Goal: Task Accomplishment & Management: Complete application form

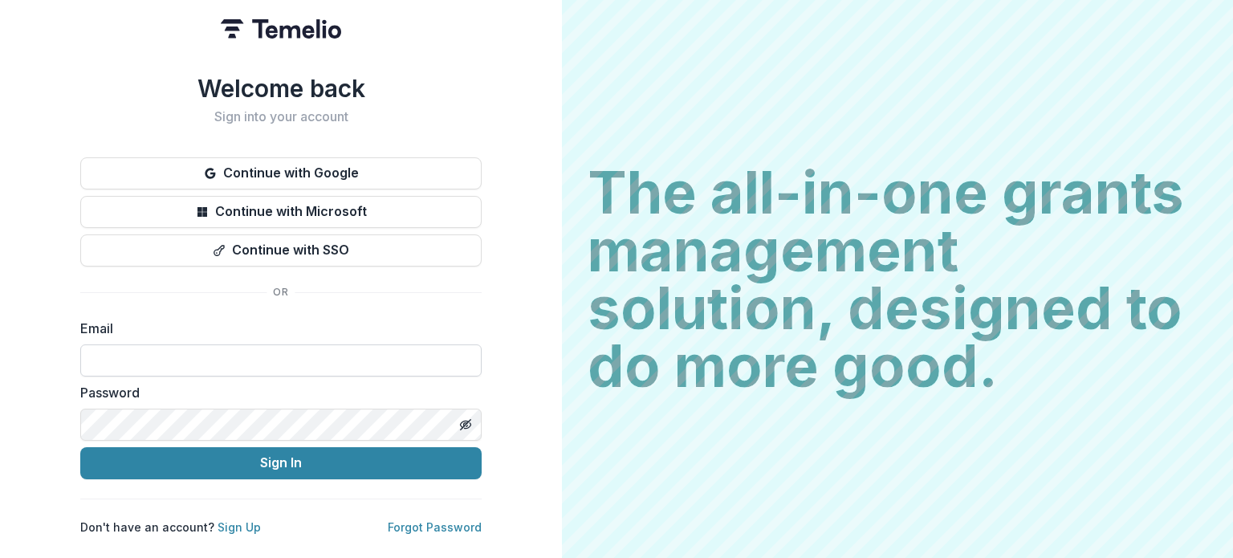
type input "**********"
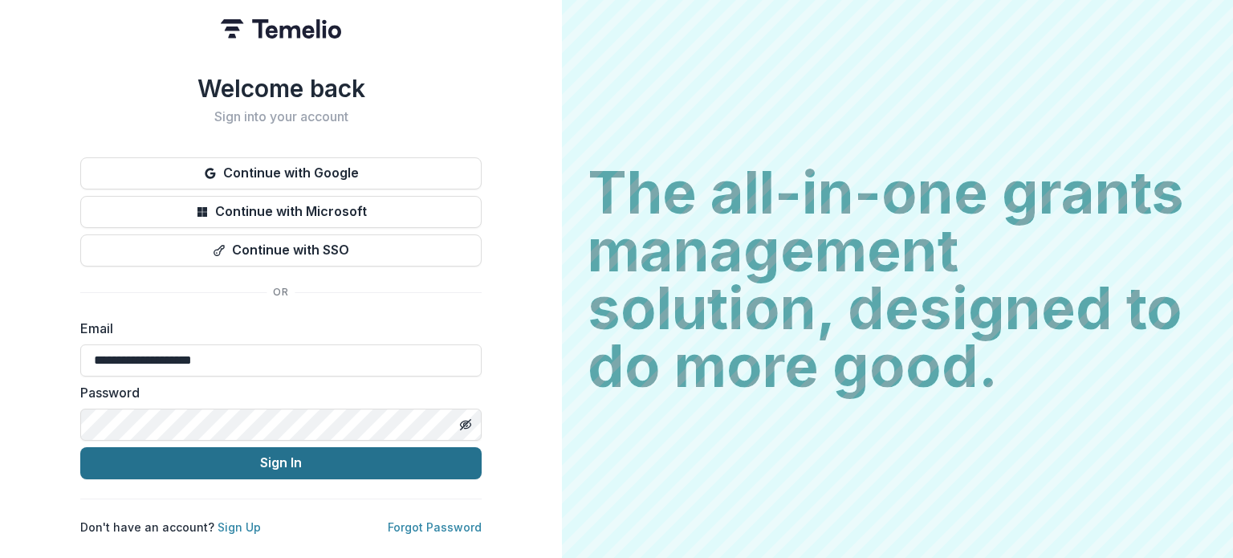
click at [312, 460] on button "Sign In" at bounding box center [280, 463] width 401 height 32
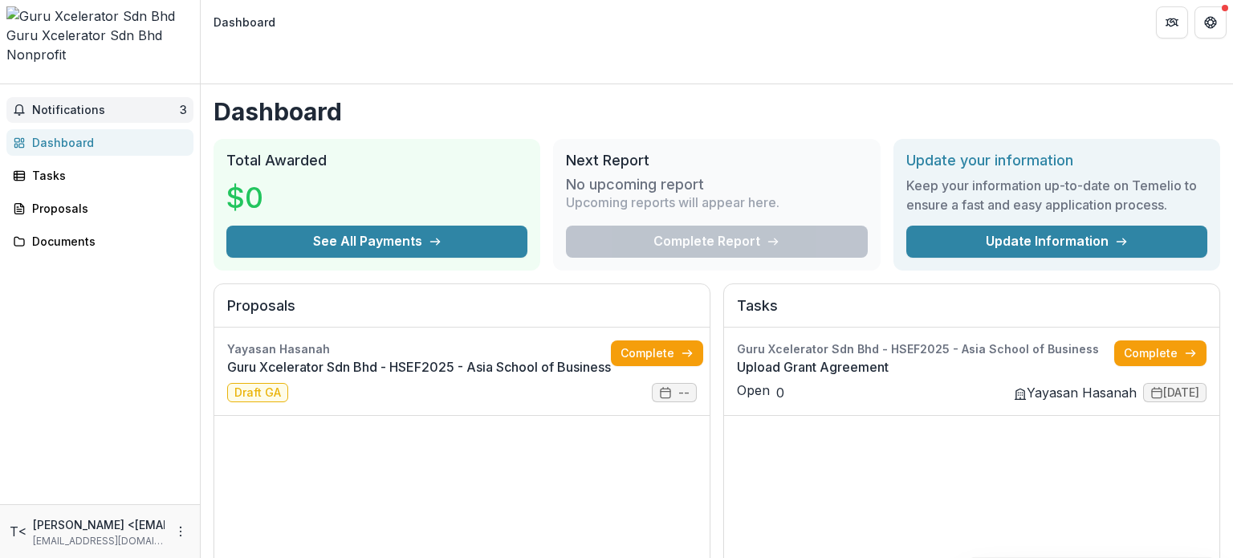
click at [155, 104] on span "Notifications" at bounding box center [106, 111] width 148 height 14
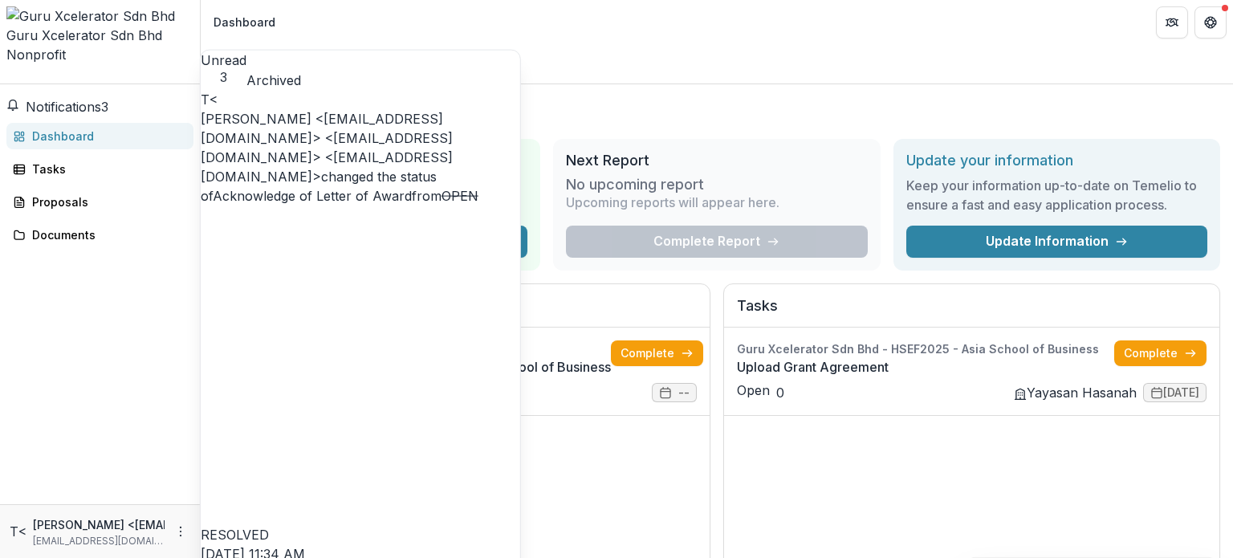
click at [73, 99] on span "Notifications" at bounding box center [63, 107] width 75 height 16
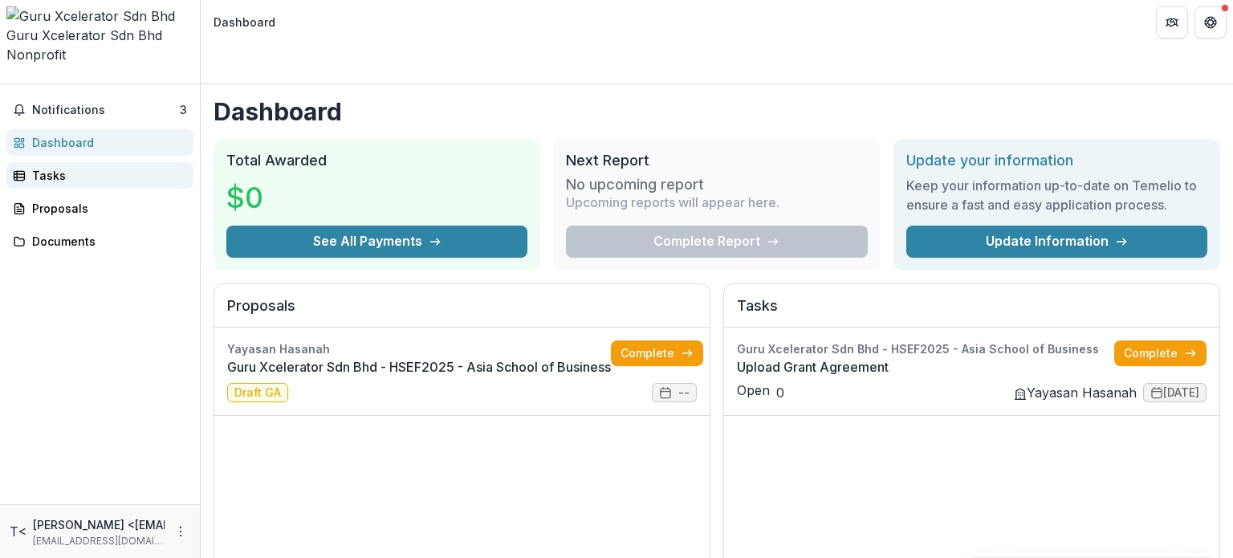
click at [59, 167] on div "Tasks" at bounding box center [106, 175] width 148 height 17
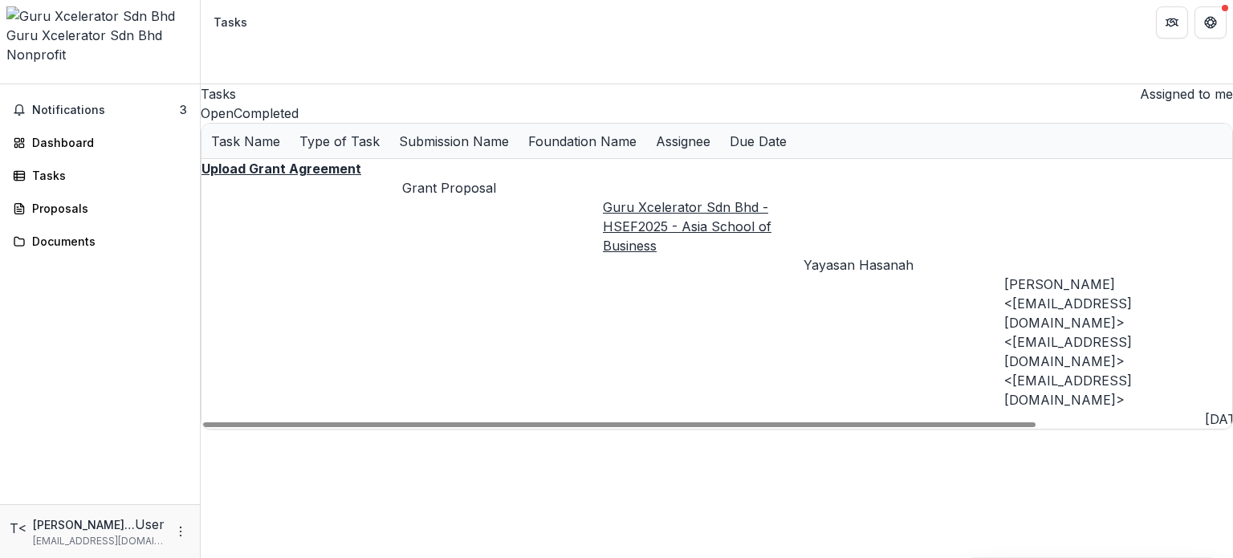
click at [329, 177] on u "Upload Grant Agreement" at bounding box center [281, 169] width 160 height 16
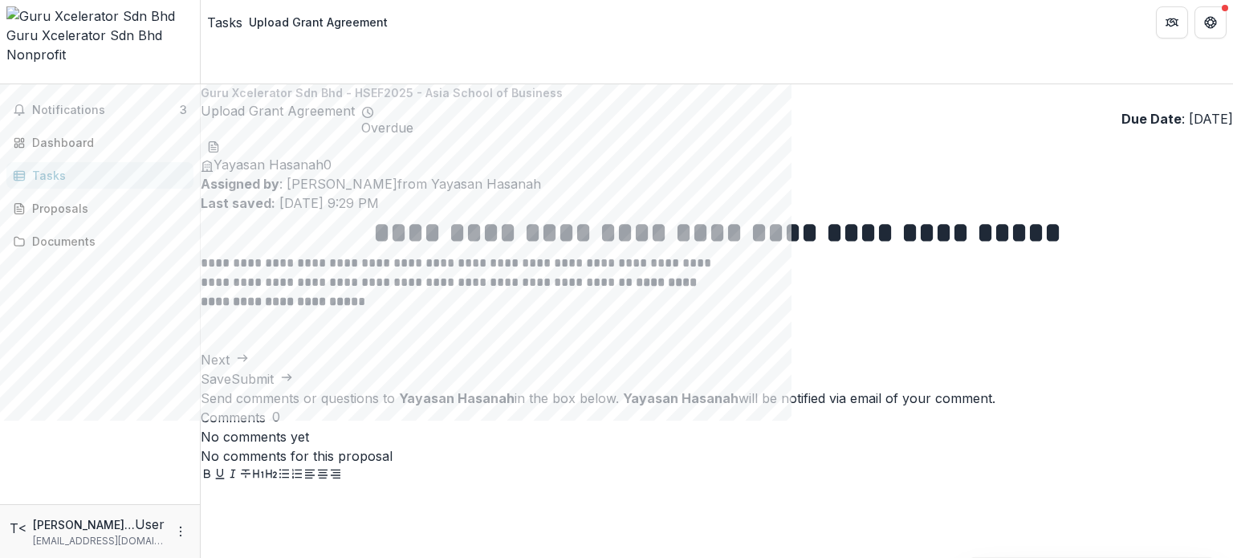
click at [249, 369] on button "Next" at bounding box center [225, 359] width 48 height 19
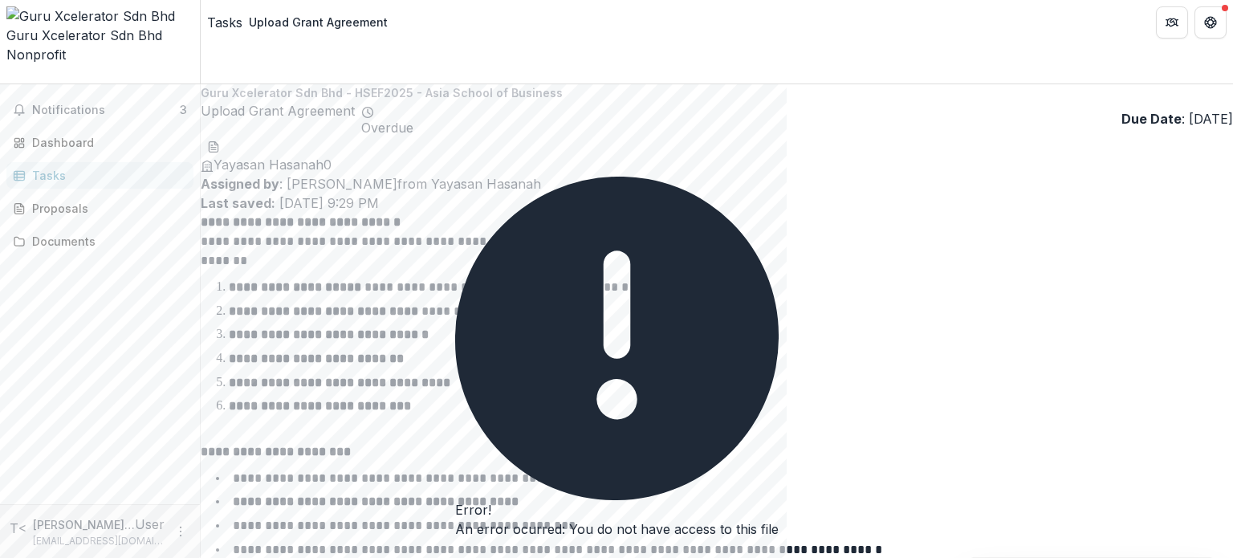
scroll to position [170, 0]
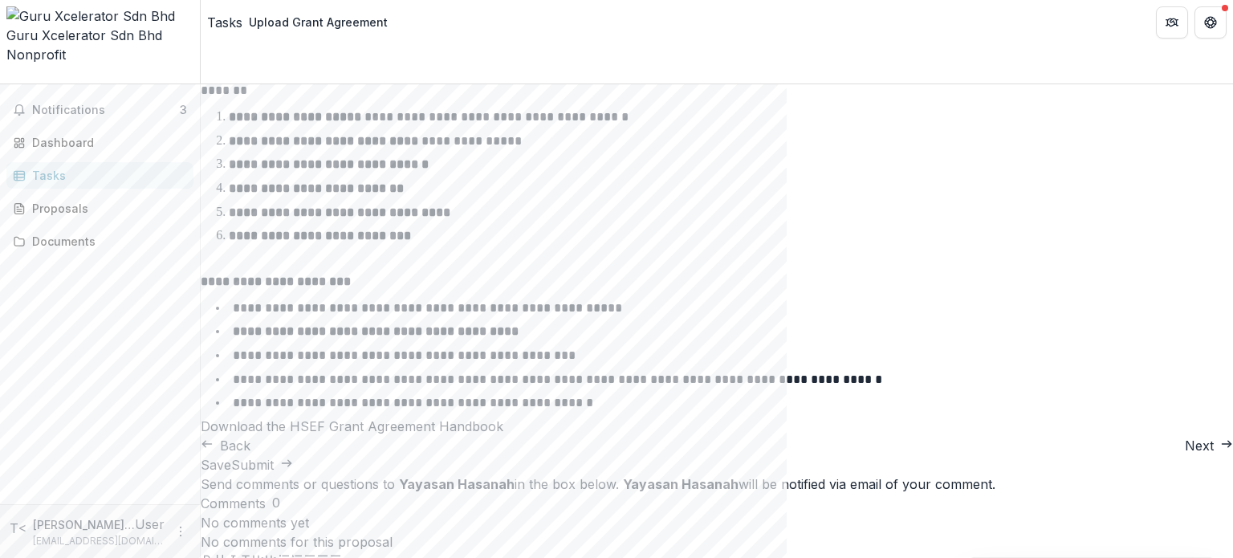
click at [1185, 455] on button "Next" at bounding box center [1209, 445] width 48 height 19
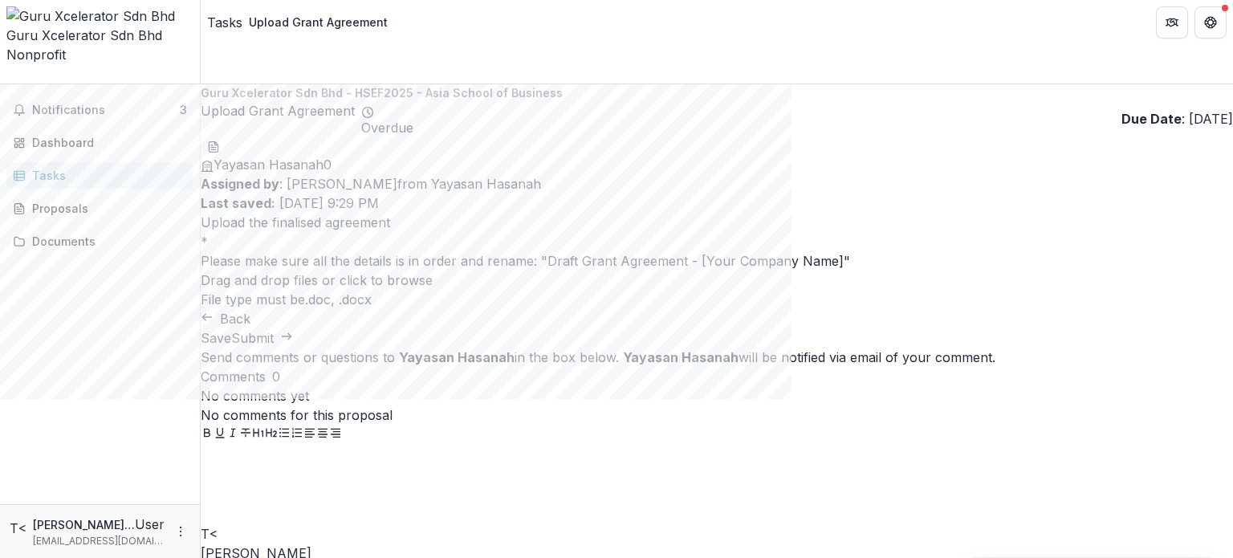
click at [433, 275] on span "click to browse" at bounding box center [386, 280] width 93 height 16
type input "**********"
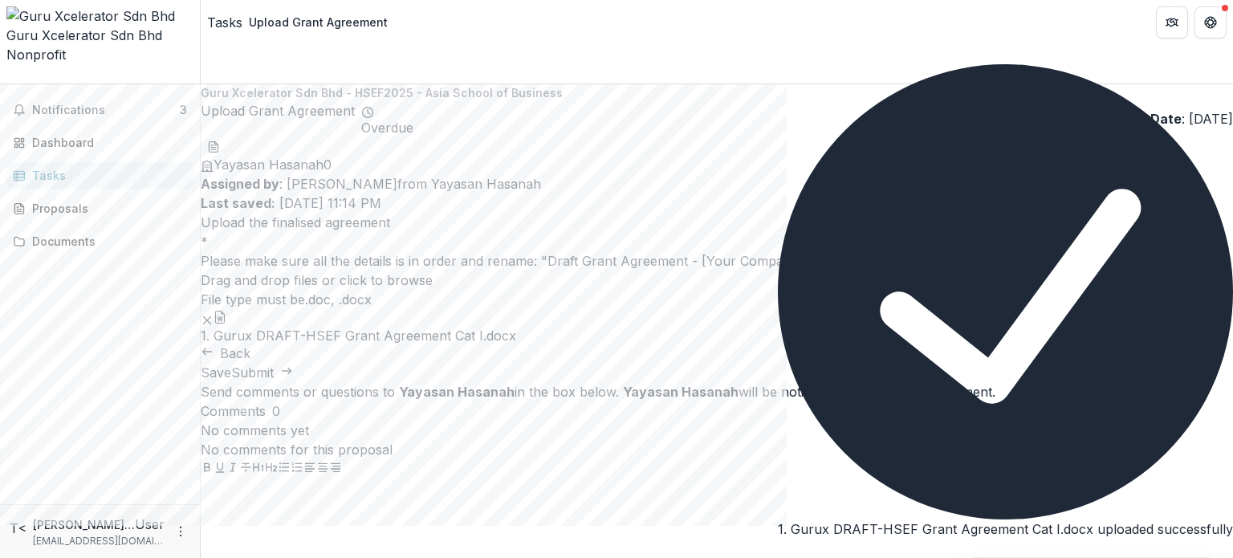
scroll to position [13, 0]
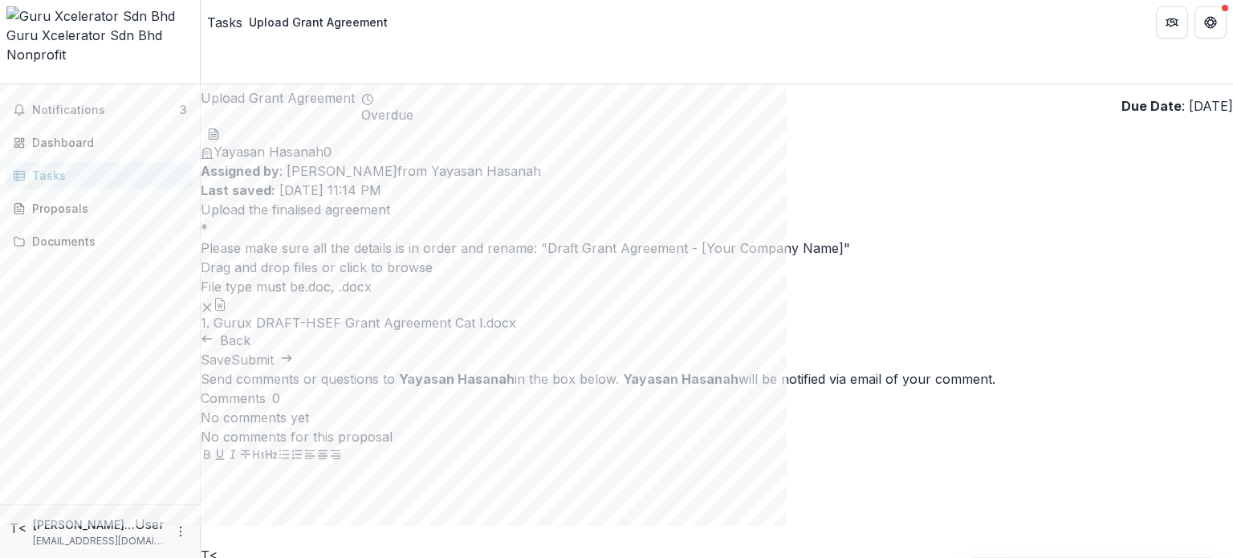
click at [293, 369] on button "Submit" at bounding box center [262, 359] width 62 height 19
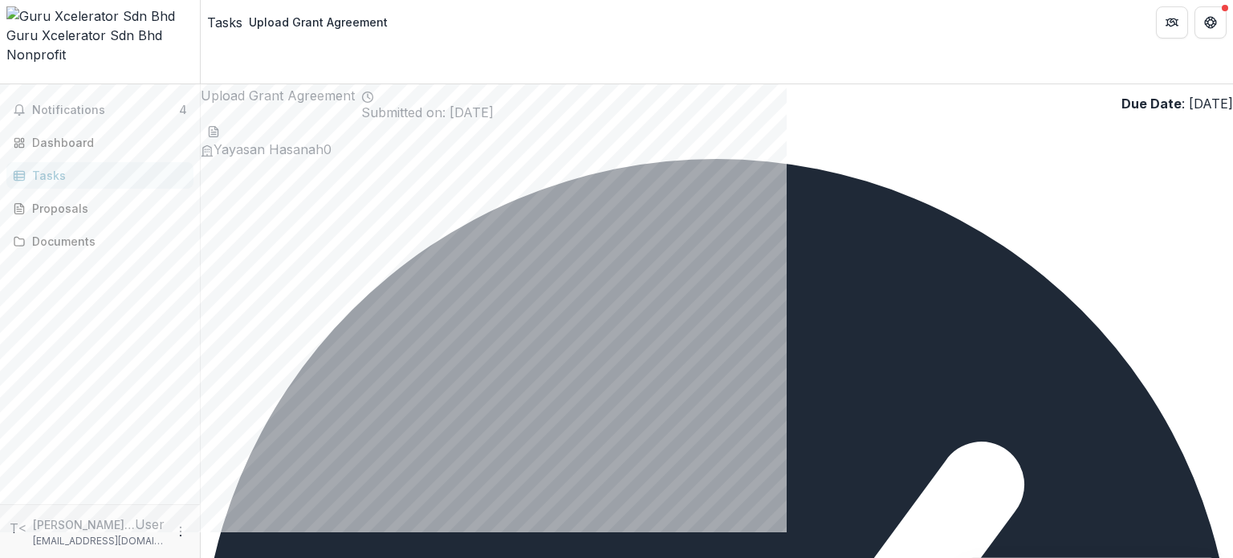
scroll to position [19, 0]
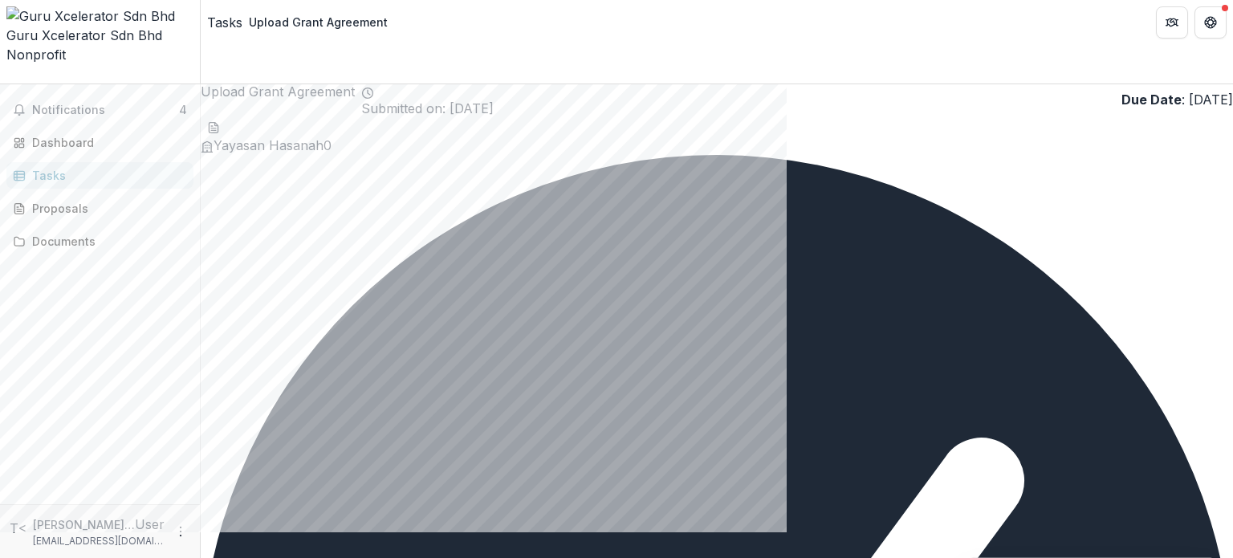
click at [75, 134] on div "Dashboard" at bounding box center [106, 142] width 148 height 17
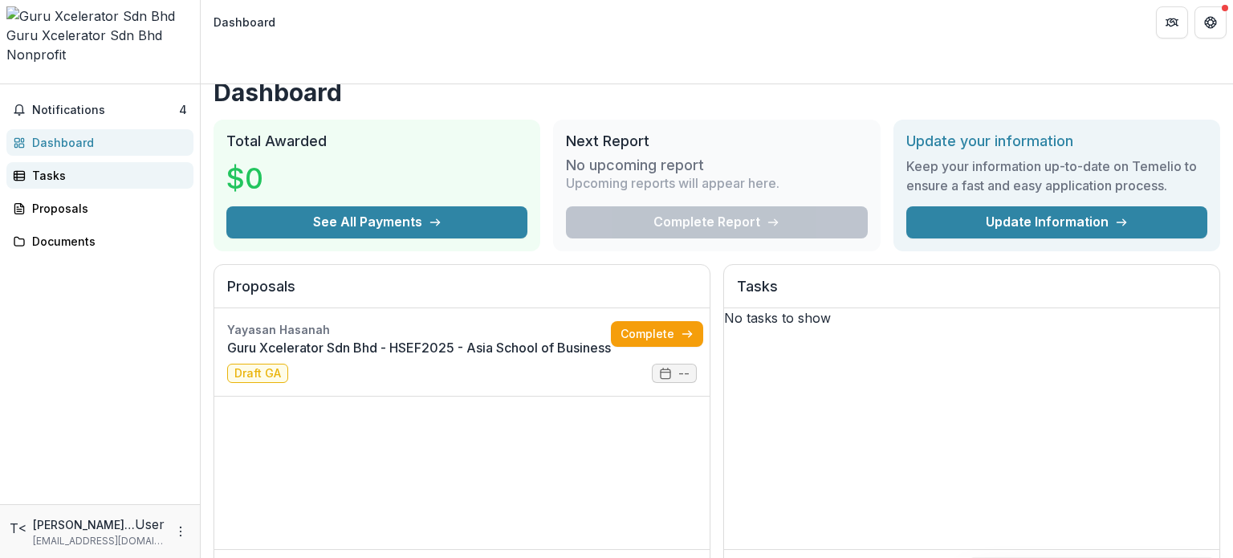
click at [73, 167] on div "Tasks" at bounding box center [106, 175] width 148 height 17
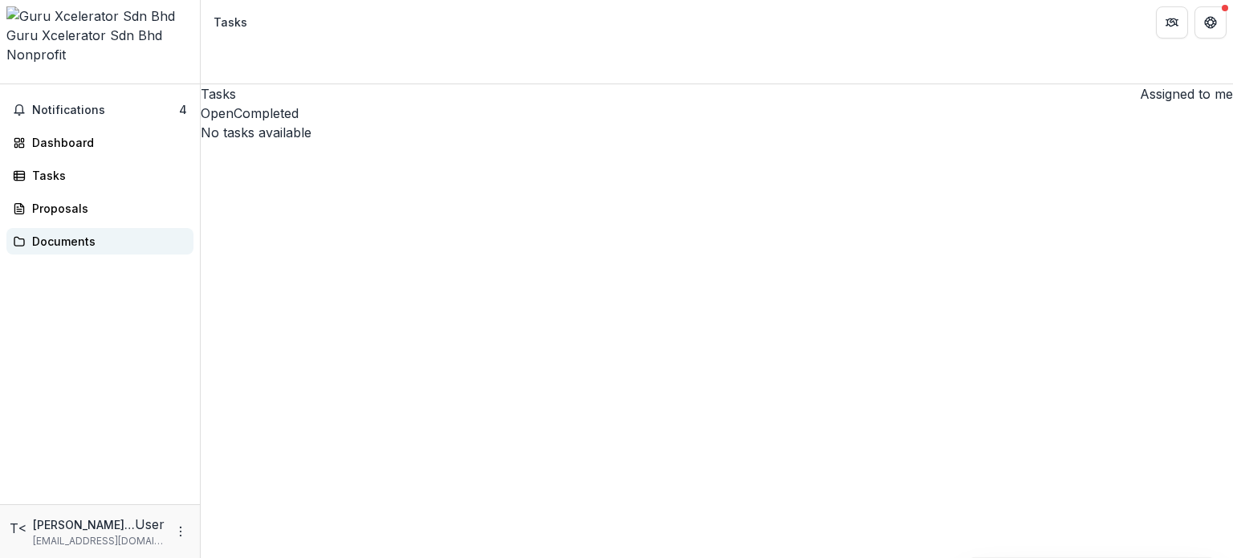
click at [67, 233] on div "Documents" at bounding box center [106, 241] width 148 height 17
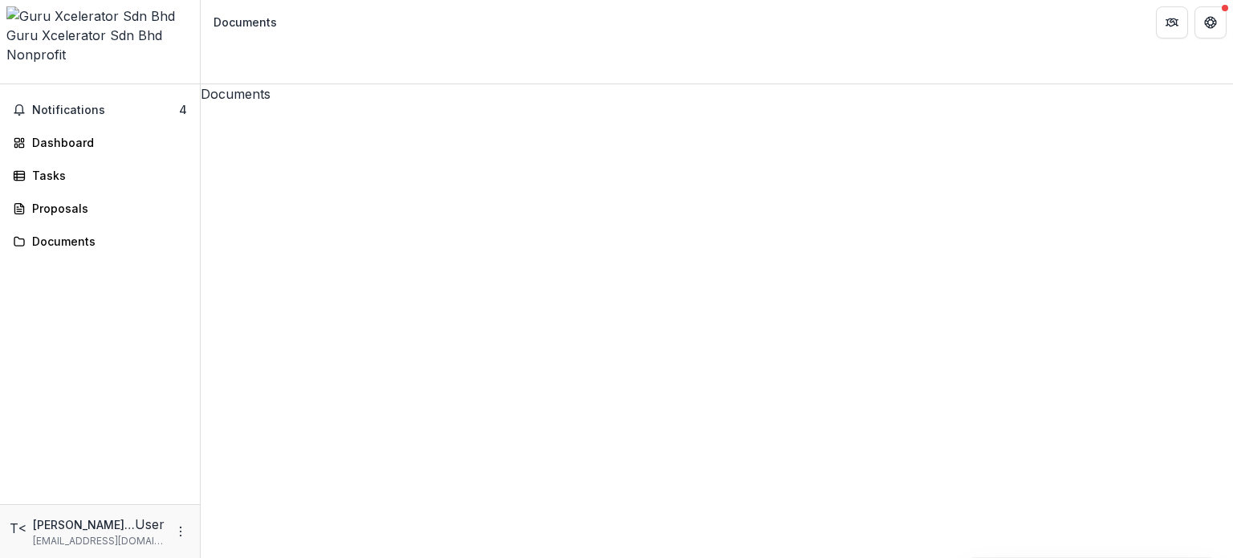
click at [124, 397] on div "Notifications 4 Dashboard Tasks Proposals Documents" at bounding box center [100, 294] width 200 height 420
click at [105, 104] on span "Notifications" at bounding box center [105, 111] width 147 height 14
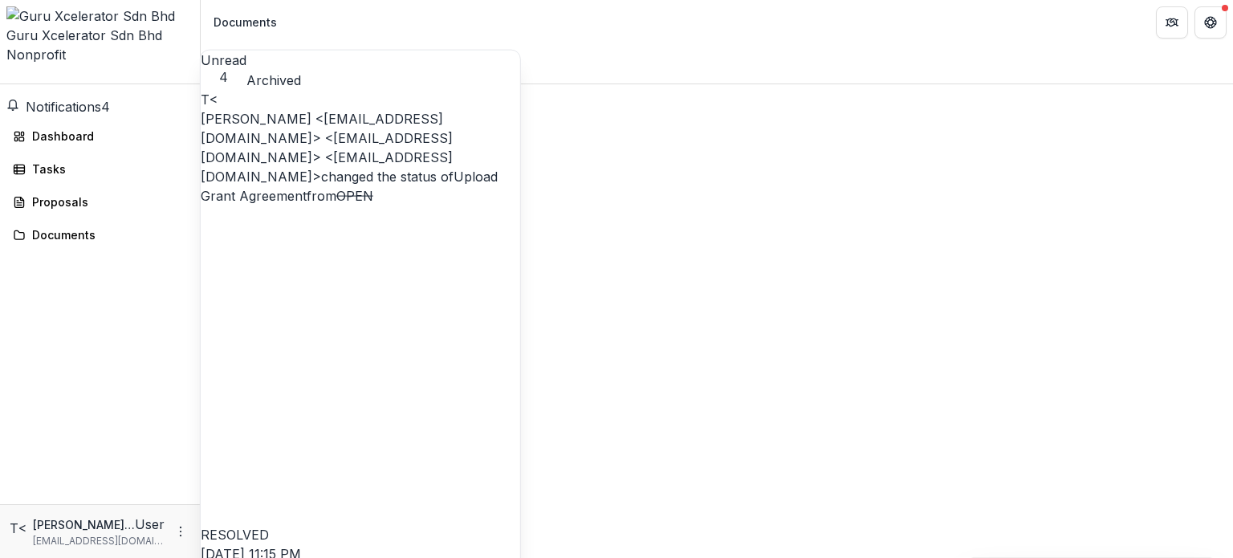
scroll to position [180, 0]
